Goal: Information Seeking & Learning: Learn about a topic

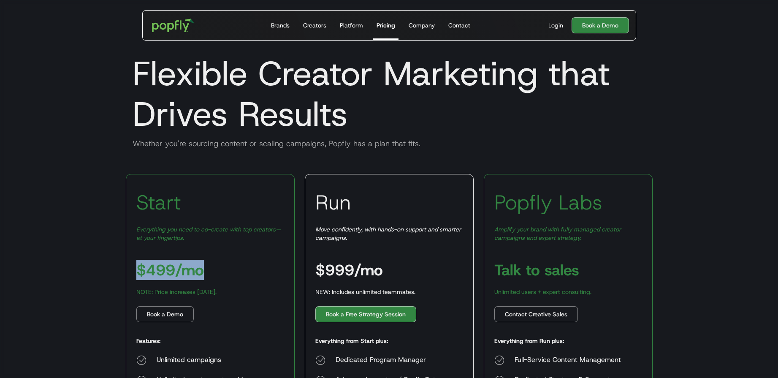
drag, startPoint x: 139, startPoint y: 272, endPoint x: 207, endPoint y: 267, distance: 68.6
click at [207, 267] on div "Start Everything you need to co-create with top creators—at your fingertips. $4…" at bounding box center [210, 325] width 169 height 303
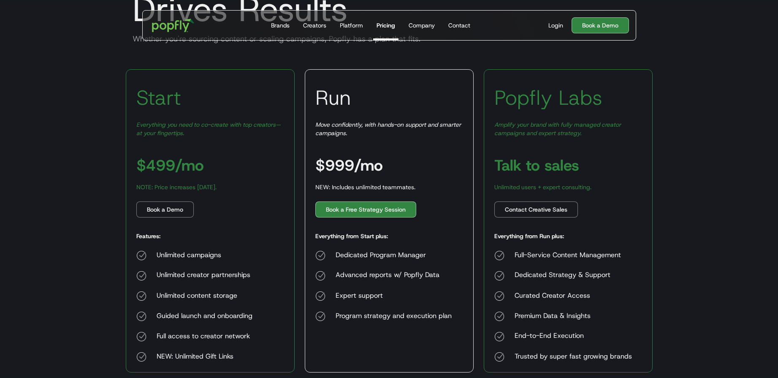
scroll to position [140, 0]
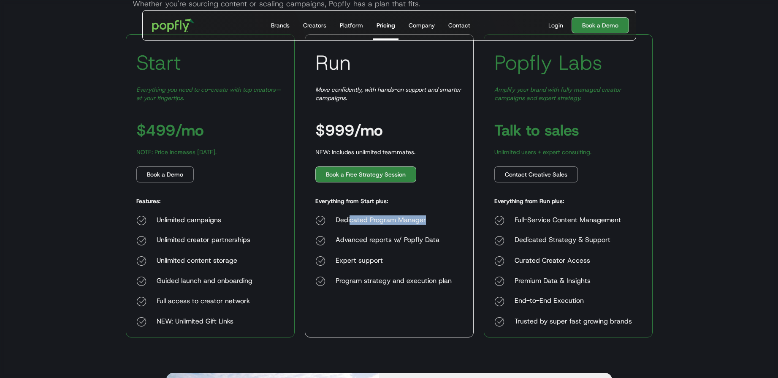
drag, startPoint x: 350, startPoint y: 222, endPoint x: 423, endPoint y: 225, distance: 73.2
click at [423, 225] on div "Dedicated Program Manager" at bounding box center [394, 220] width 116 height 10
click at [422, 222] on div "Dedicated Program Manager" at bounding box center [394, 220] width 116 height 10
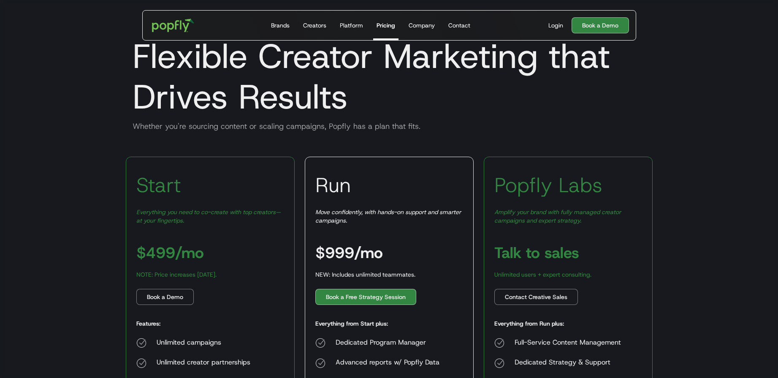
scroll to position [0, 0]
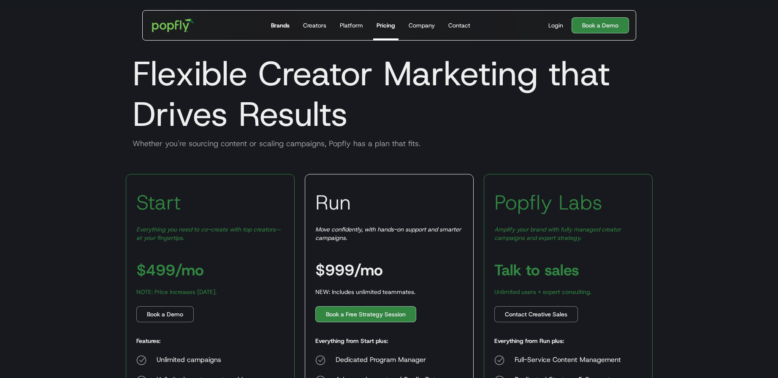
click at [282, 27] on div "Brands" at bounding box center [280, 25] width 19 height 8
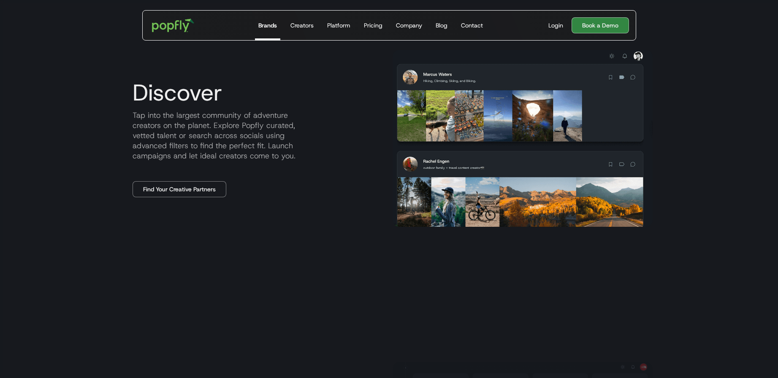
scroll to position [725, 0]
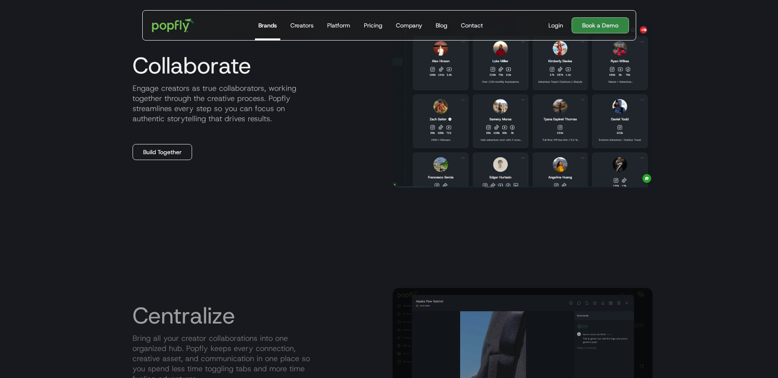
click at [178, 150] on link "Build Together" at bounding box center [163, 152] width 60 height 16
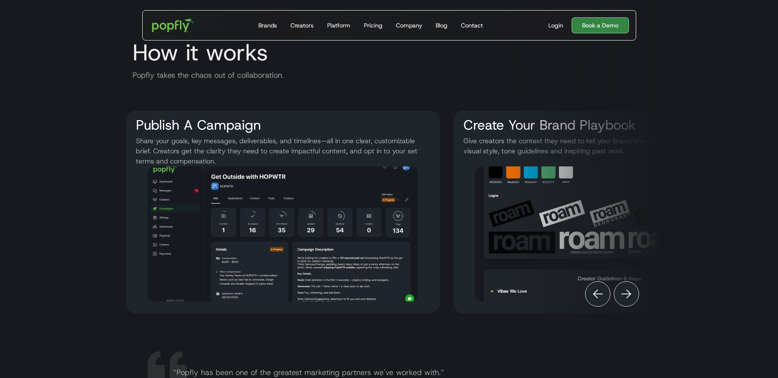
scroll to position [1224, 0]
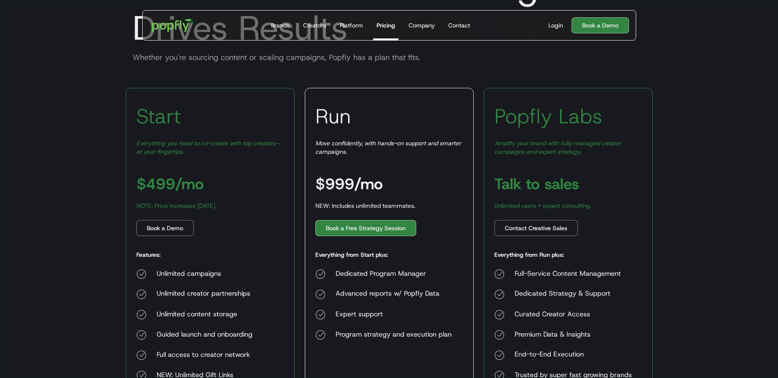
scroll to position [155, 0]
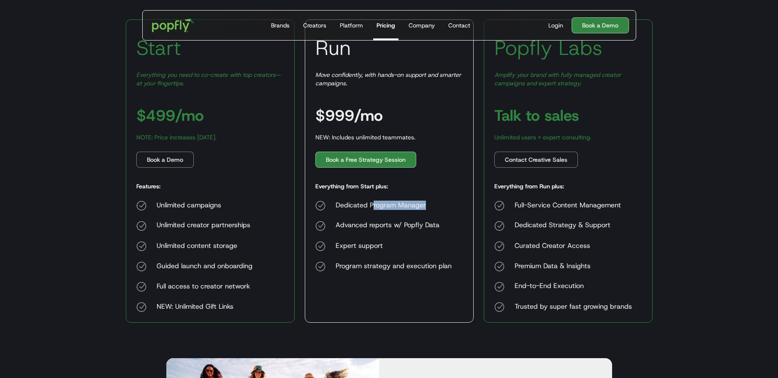
drag, startPoint x: 373, startPoint y: 204, endPoint x: 437, endPoint y: 210, distance: 64.4
click at [437, 210] on div "Dedicated Program Manager" at bounding box center [394, 206] width 116 height 10
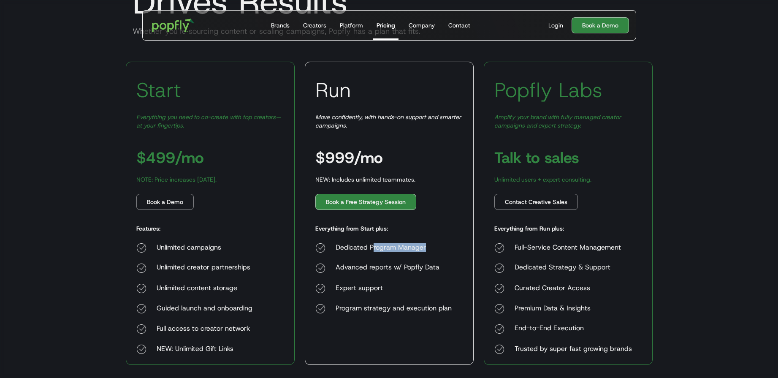
scroll to position [111, 0]
